Goal: Information Seeking & Learning: Learn about a topic

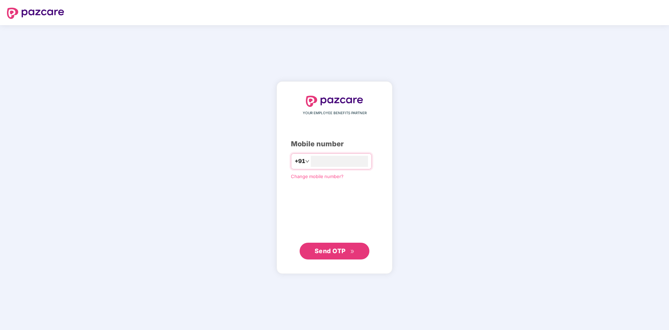
type input "**********"
click at [321, 249] on span "Send OTP" at bounding box center [330, 250] width 31 height 7
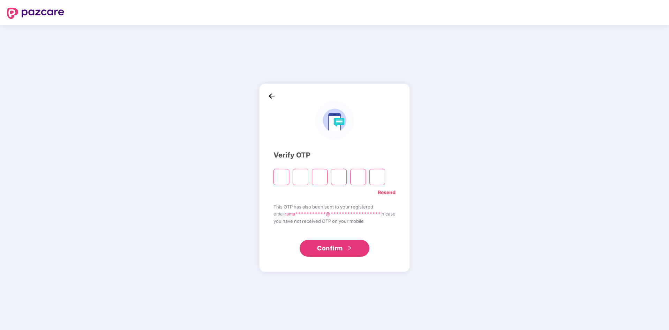
type input "*"
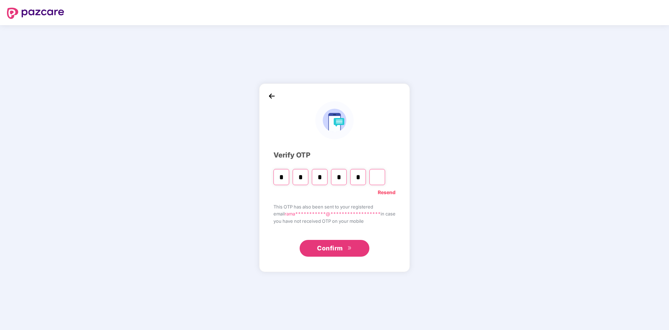
type input "*"
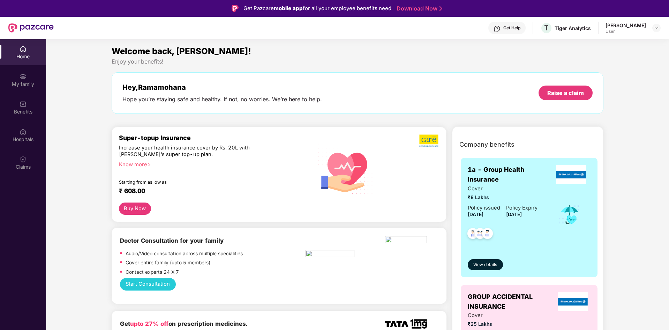
click at [648, 17] on div "Get Help T Tiger Analytics [PERSON_NAME] User" at bounding box center [357, 28] width 607 height 22
click at [650, 25] on div "[PERSON_NAME] User" at bounding box center [633, 28] width 55 height 12
click at [25, 89] on div "My family" at bounding box center [23, 80] width 46 height 26
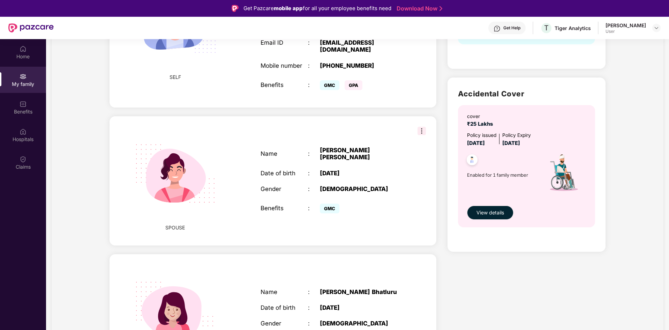
scroll to position [230, 0]
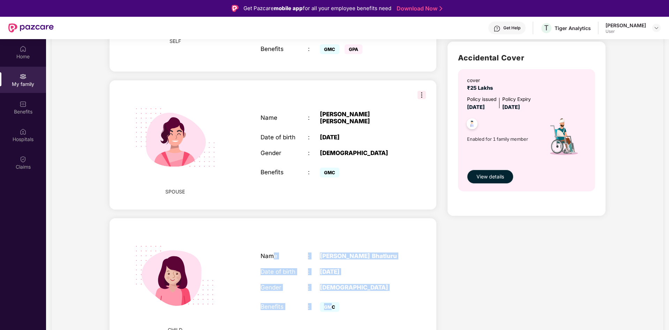
drag, startPoint x: 275, startPoint y: 249, endPoint x: 332, endPoint y: 304, distance: 79.5
click at [332, 304] on div "Name : [PERSON_NAME] Date of birth : [DEMOGRAPHIC_DATA] Gender : [DEMOGRAPHIC_D…" at bounding box center [332, 283] width 157 height 79
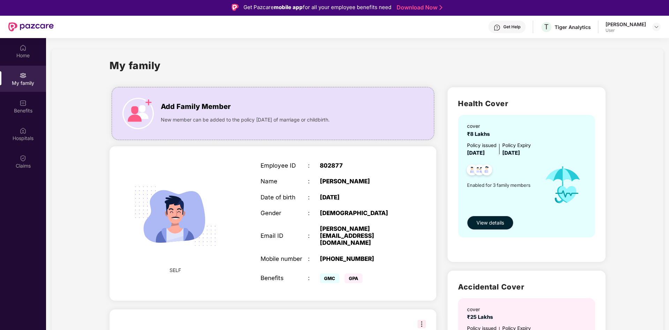
scroll to position [0, 0]
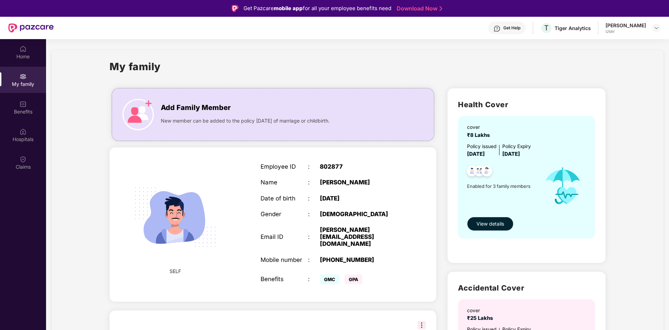
click at [499, 223] on span "View details" at bounding box center [491, 224] width 28 height 8
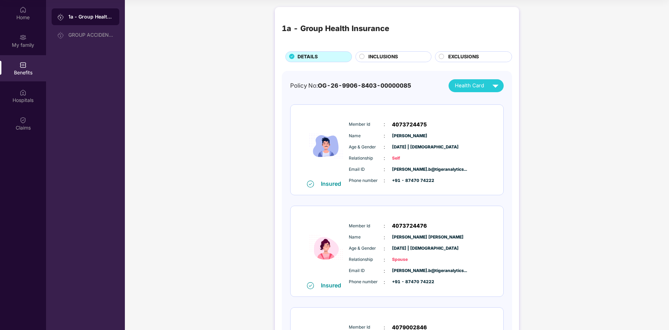
click at [402, 126] on span "4073724475" at bounding box center [409, 124] width 35 height 8
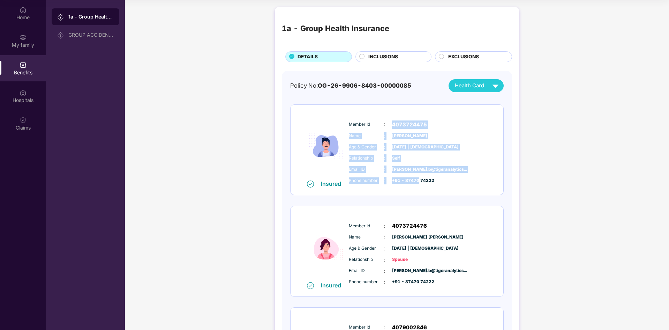
drag, startPoint x: 402, startPoint y: 126, endPoint x: 432, endPoint y: 188, distance: 69.1
click at [422, 187] on div "Member Id : 4073724475 Name : [PERSON_NAME] Age & Gender : [DATE] | [DEMOGRAPHI…" at bounding box center [418, 152] width 142 height 71
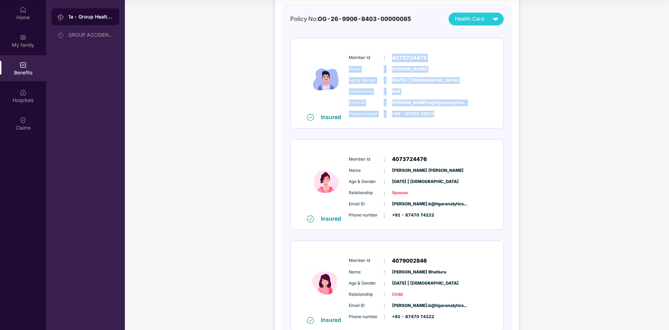
scroll to position [70, 0]
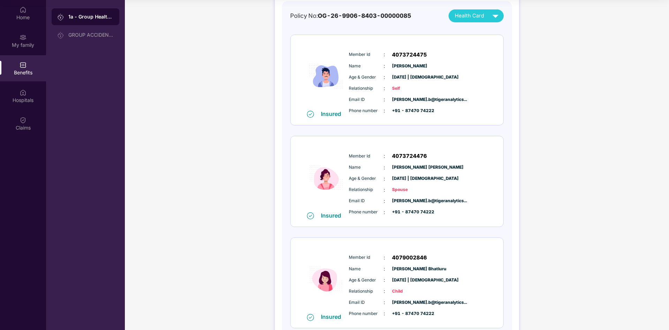
click at [401, 154] on span "4073724476" at bounding box center [409, 156] width 35 height 8
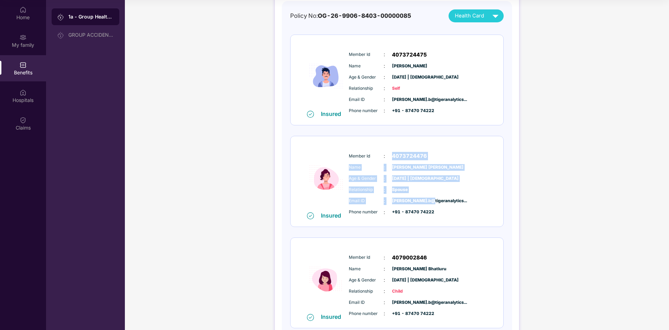
drag, startPoint x: 401, startPoint y: 154, endPoint x: 429, endPoint y: 205, distance: 58.6
click at [429, 205] on div "Member Id : 4073724476 Name : [PERSON_NAME] [PERSON_NAME] Age & Gender : [DATE]…" at bounding box center [418, 183] width 142 height 71
click at [466, 163] on div "Member Id : 4073724476 Name : [PERSON_NAME] [PERSON_NAME] Age & Gender : [DATE]…" at bounding box center [418, 183] width 142 height 71
drag, startPoint x: 398, startPoint y: 165, endPoint x: 410, endPoint y: 209, distance: 45.0
click at [408, 208] on div "Member Id : 4073724476 Name : [PERSON_NAME] [PERSON_NAME] Age & Gender : [DATE]…" at bounding box center [418, 183] width 142 height 71
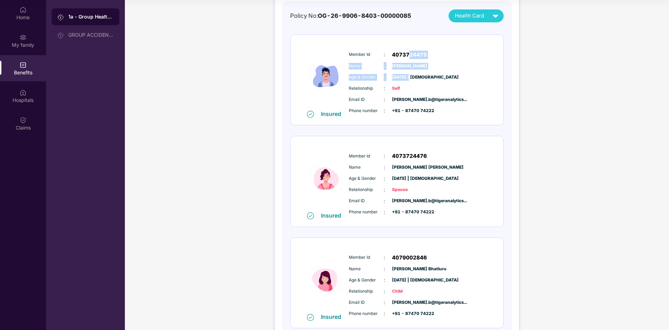
drag, startPoint x: 407, startPoint y: 54, endPoint x: 409, endPoint y: 74, distance: 20.3
click at [409, 74] on div "Member Id : 4073724475 Name : [PERSON_NAME] Age & Gender : [DATE] | [DEMOGRAPHI…" at bounding box center [418, 82] width 142 height 71
click at [409, 83] on div "Member Id : 4073724475 Name : [PERSON_NAME] Age & Gender : [DATE] | [DEMOGRAPHI…" at bounding box center [418, 82] width 142 height 71
drag, startPoint x: 394, startPoint y: 77, endPoint x: 436, endPoint y: 105, distance: 50.9
click at [440, 77] on div "Age & Gender : [DATE] | [DEMOGRAPHIC_DATA]" at bounding box center [418, 77] width 138 height 8
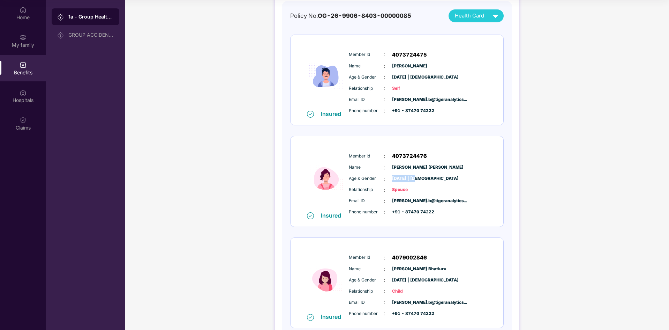
drag, startPoint x: 392, startPoint y: 180, endPoint x: 418, endPoint y: 178, distance: 25.2
click at [418, 178] on span "[DATE] | [DEMOGRAPHIC_DATA]" at bounding box center [409, 178] width 35 height 7
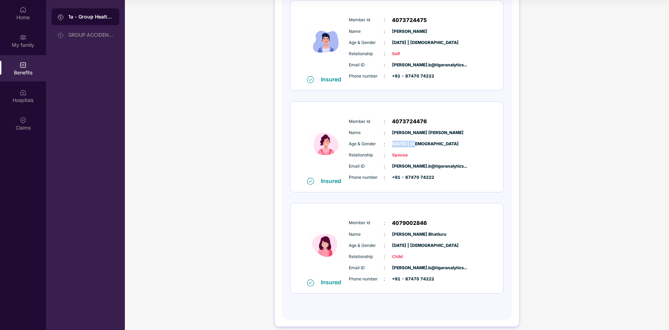
scroll to position [105, 0]
drag, startPoint x: 402, startPoint y: 221, endPoint x: 418, endPoint y: 221, distance: 15.7
click at [418, 221] on span "4079002846" at bounding box center [409, 222] width 35 height 8
drag, startPoint x: 351, startPoint y: 234, endPoint x: 379, endPoint y: 235, distance: 27.9
click at [361, 235] on span "Name" at bounding box center [366, 234] width 35 height 7
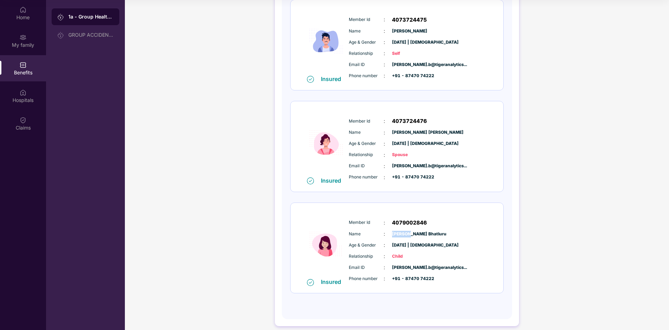
drag, startPoint x: 391, startPoint y: 235, endPoint x: 410, endPoint y: 235, distance: 18.1
click at [410, 235] on span "[PERSON_NAME] Bhatluru" at bounding box center [409, 234] width 35 height 7
drag, startPoint x: 417, startPoint y: 234, endPoint x: 447, endPoint y: 233, distance: 30.7
click at [447, 233] on div "Name : [PERSON_NAME]" at bounding box center [418, 234] width 138 height 8
drag, startPoint x: 393, startPoint y: 244, endPoint x: 419, endPoint y: 244, distance: 26.2
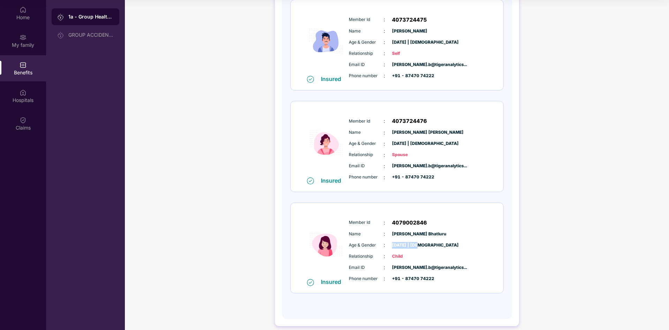
click at [419, 244] on span "[DATE] | [DEMOGRAPHIC_DATA]" at bounding box center [409, 245] width 35 height 7
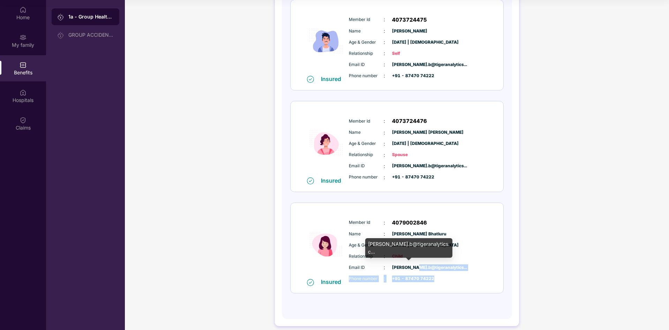
drag, startPoint x: 426, startPoint y: 267, endPoint x: 443, endPoint y: 278, distance: 20.2
click at [442, 275] on div "Email ID : [PERSON_NAME].b@tigeranalytics... Phone number : +91 - 87470 74222" at bounding box center [418, 272] width 142 height 19
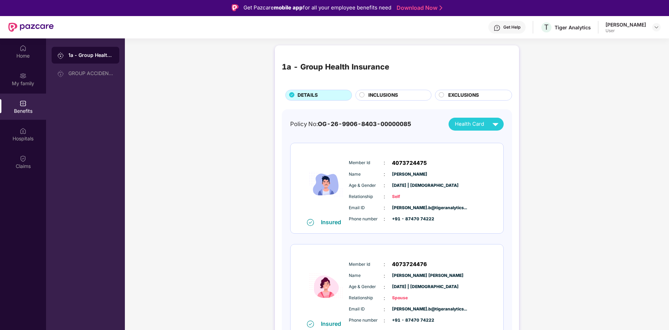
scroll to position [0, 0]
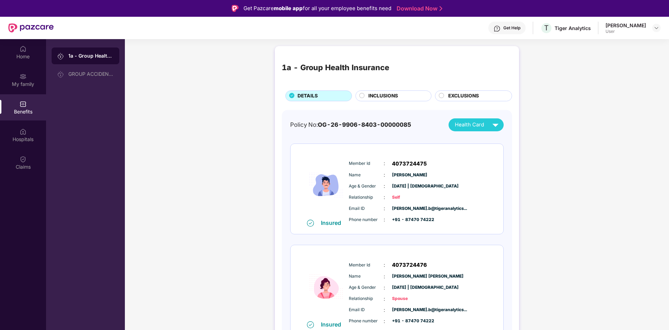
click at [391, 96] on span "INCLUSIONS" at bounding box center [383, 96] width 30 height 8
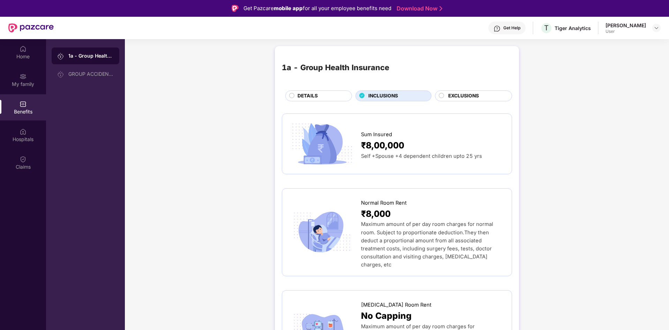
click at [453, 95] on span "EXCLUSIONS" at bounding box center [463, 96] width 31 height 8
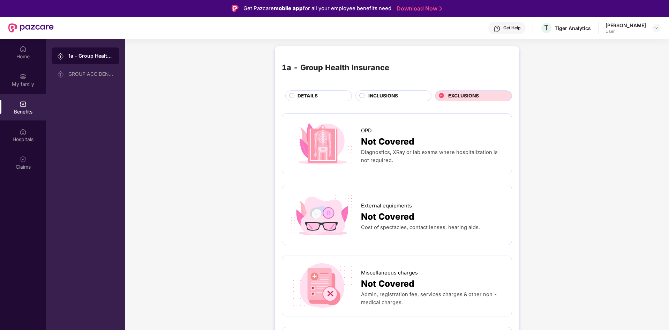
click at [324, 97] on div "DETAILS" at bounding box center [321, 96] width 54 height 9
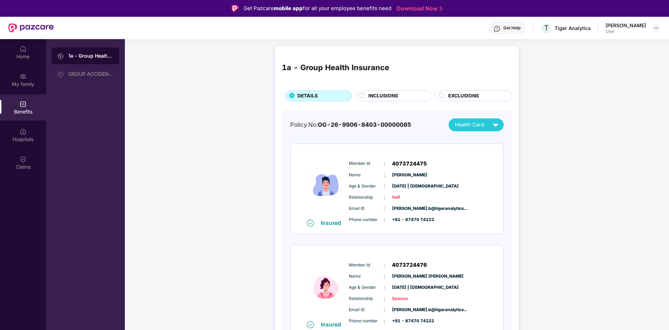
click at [493, 125] on img at bounding box center [495, 125] width 12 height 12
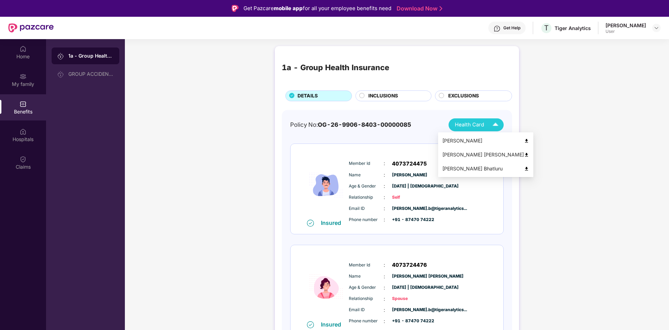
click at [524, 141] on img at bounding box center [526, 140] width 5 height 5
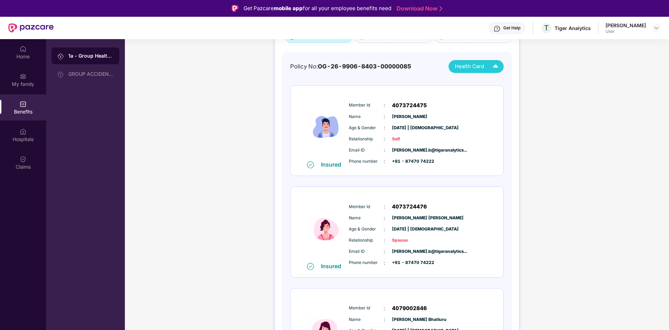
scroll to position [70, 0]
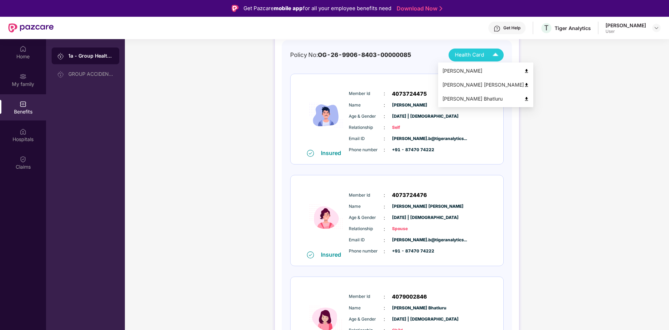
click at [495, 58] on img at bounding box center [495, 55] width 12 height 12
click at [524, 85] on img at bounding box center [526, 84] width 5 height 5
click at [495, 55] on img at bounding box center [495, 55] width 12 height 12
click at [524, 100] on img at bounding box center [526, 98] width 5 height 5
